Goal: Information Seeking & Learning: Learn about a topic

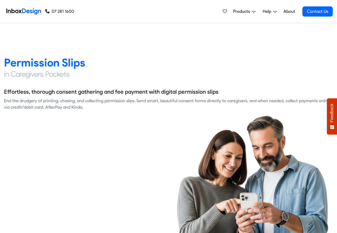
scroll to position [767, 0]
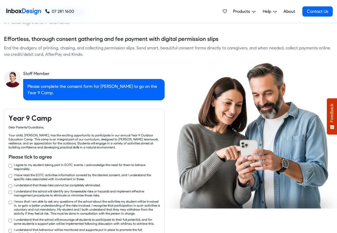
checkbox input "true"
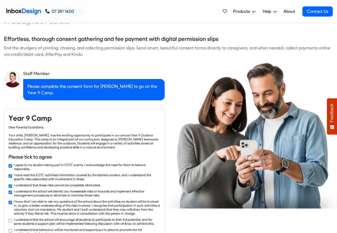
checkbox input "true"
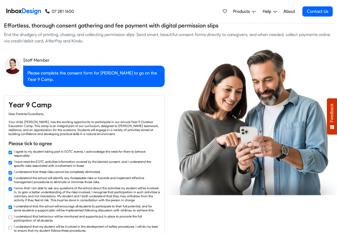
checkbox input "true"
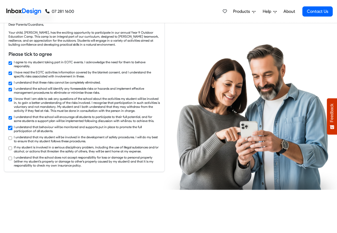
checkbox input "true"
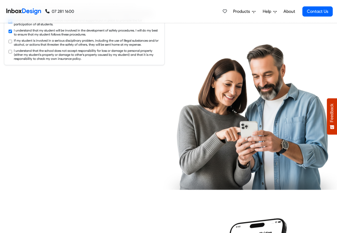
scroll to position [991, 0]
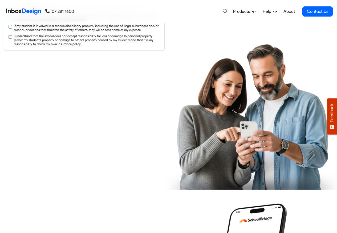
checkbox input "true"
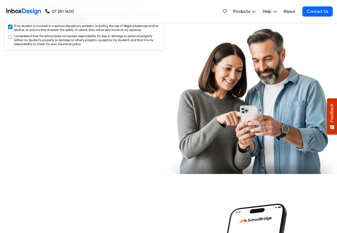
checkbox input "true"
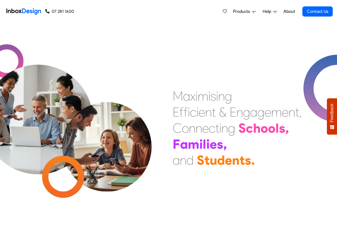
click at [284, 12] on link "About" at bounding box center [289, 11] width 15 height 11
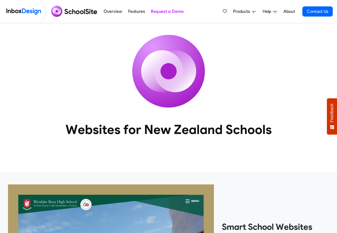
scroll to position [352, 0]
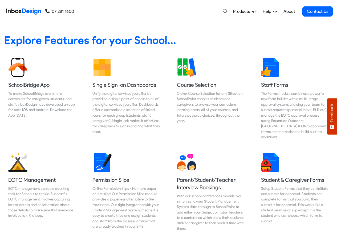
scroll to position [224, 0]
